Goal: Find specific page/section: Find specific page/section

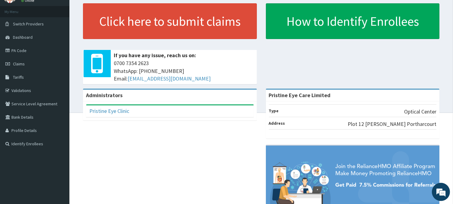
scroll to position [27, 0]
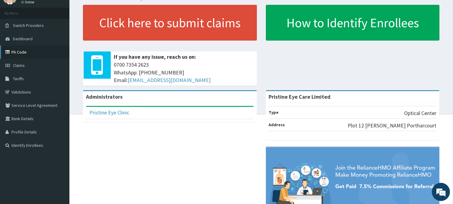
click at [33, 54] on link "PA Code" at bounding box center [34, 51] width 69 height 13
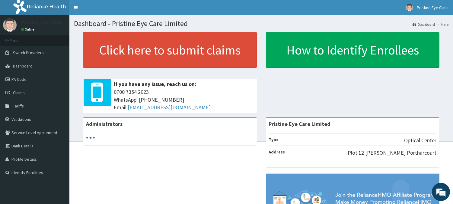
scroll to position [1, 0]
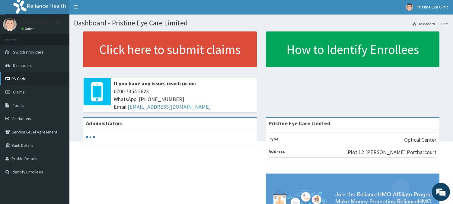
click at [21, 80] on link "PA Code" at bounding box center [34, 78] width 69 height 13
